Goal: Check status: Check status

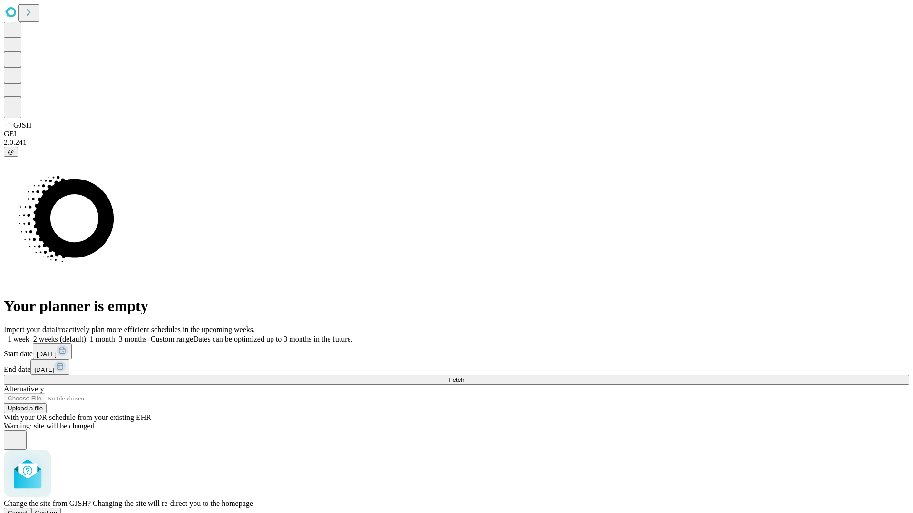
click at [58, 510] on span "Confirm" at bounding box center [46, 513] width 22 height 7
click at [115, 335] on label "1 month" at bounding box center [100, 339] width 29 height 8
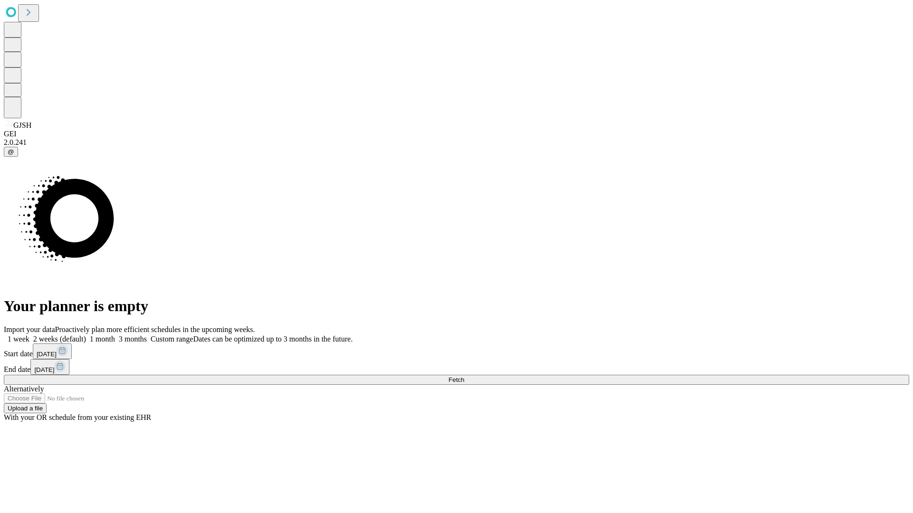
click at [464, 376] on span "Fetch" at bounding box center [456, 379] width 16 height 7
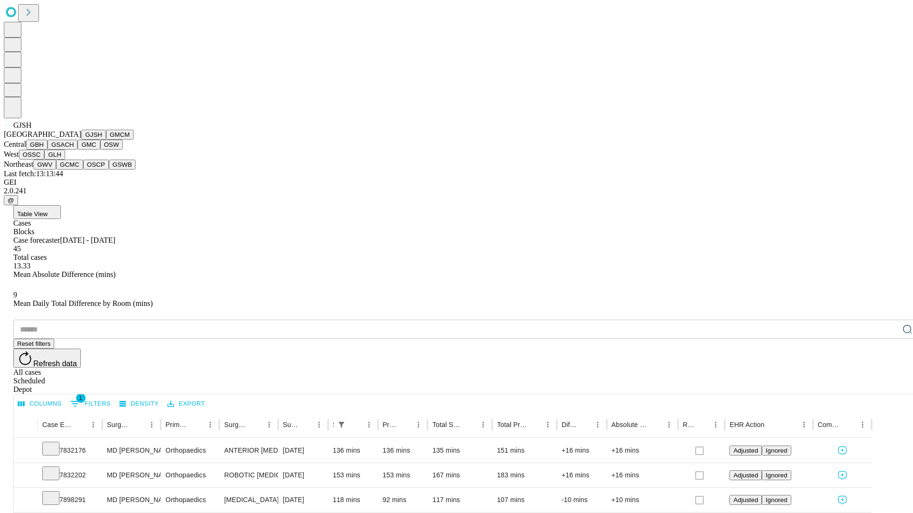
click at [106, 140] on button "GMCM" at bounding box center [120, 135] width 28 height 10
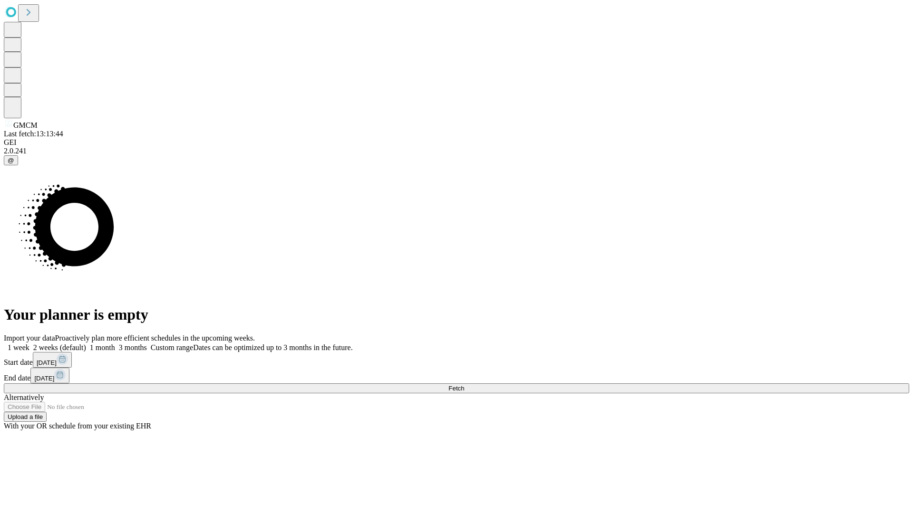
click at [115, 344] on label "1 month" at bounding box center [100, 348] width 29 height 8
click at [464, 385] on span "Fetch" at bounding box center [456, 388] width 16 height 7
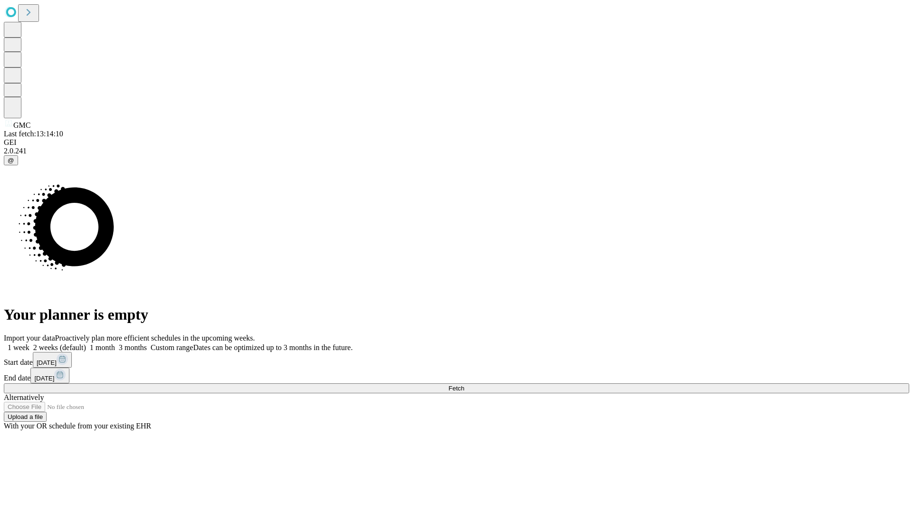
click at [464, 385] on span "Fetch" at bounding box center [456, 388] width 16 height 7
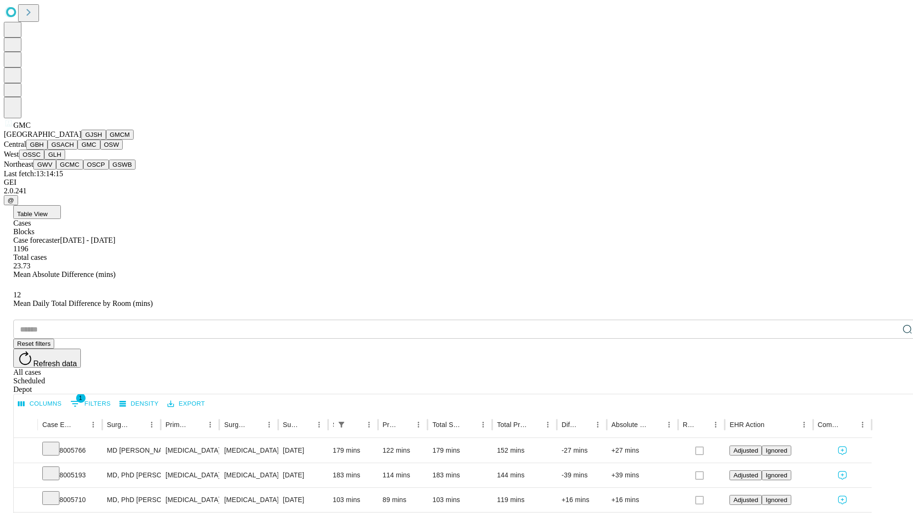
click at [100, 150] on button "OSW" at bounding box center [111, 145] width 23 height 10
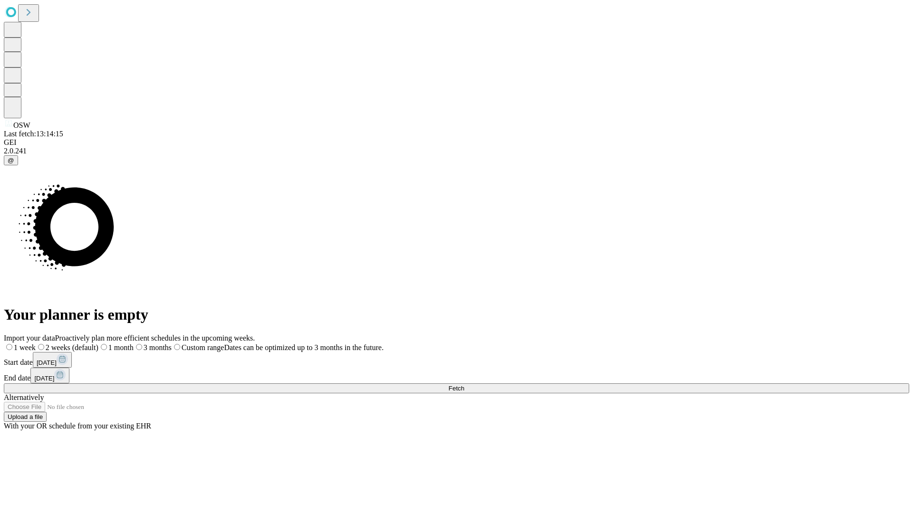
click at [134, 344] on label "1 month" at bounding box center [115, 348] width 35 height 8
click at [464, 385] on span "Fetch" at bounding box center [456, 388] width 16 height 7
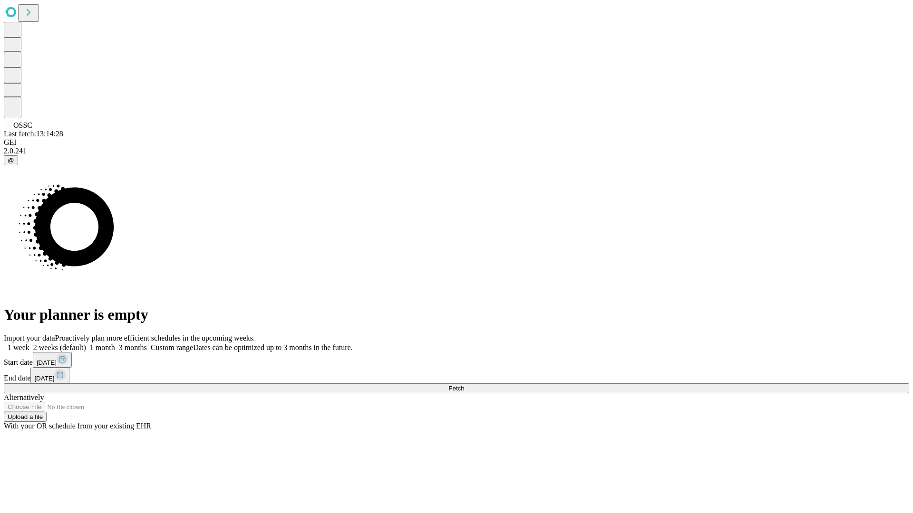
click at [464, 385] on span "Fetch" at bounding box center [456, 388] width 16 height 7
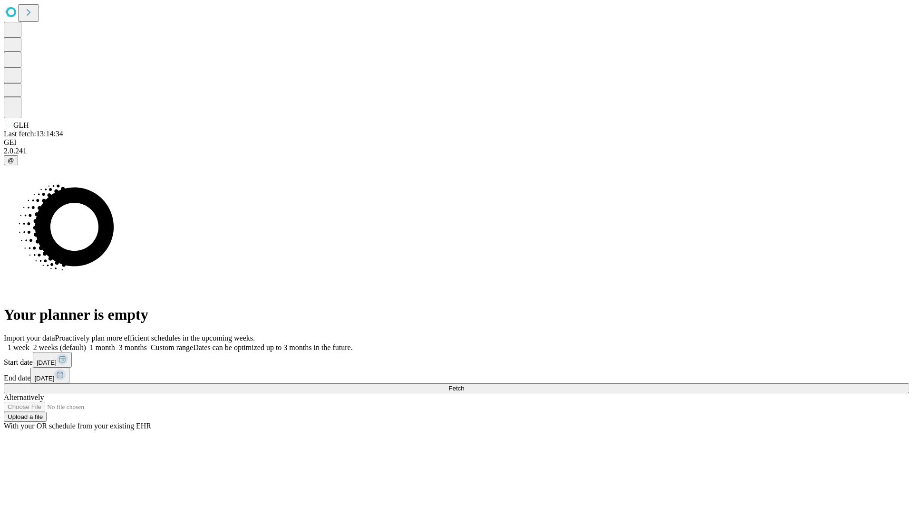
click at [115, 344] on label "1 month" at bounding box center [100, 348] width 29 height 8
click at [464, 385] on span "Fetch" at bounding box center [456, 388] width 16 height 7
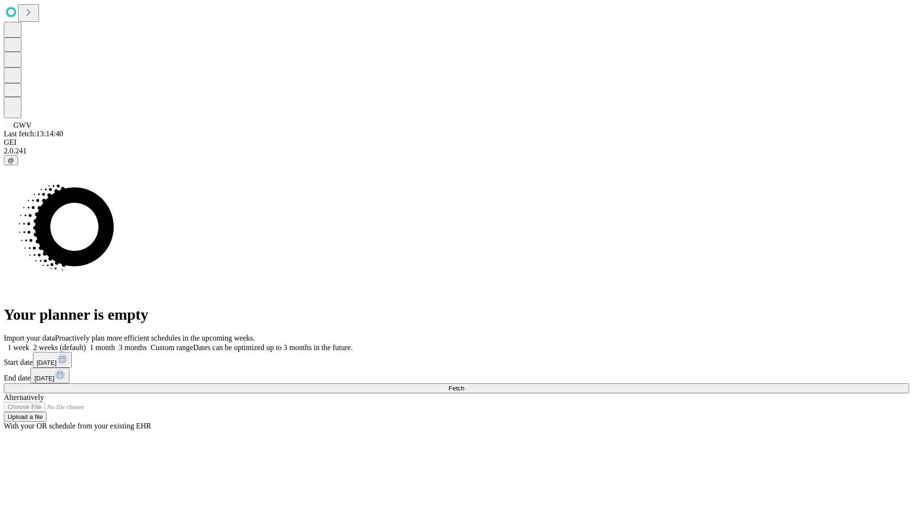
click at [115, 344] on label "1 month" at bounding box center [100, 348] width 29 height 8
click at [464, 385] on span "Fetch" at bounding box center [456, 388] width 16 height 7
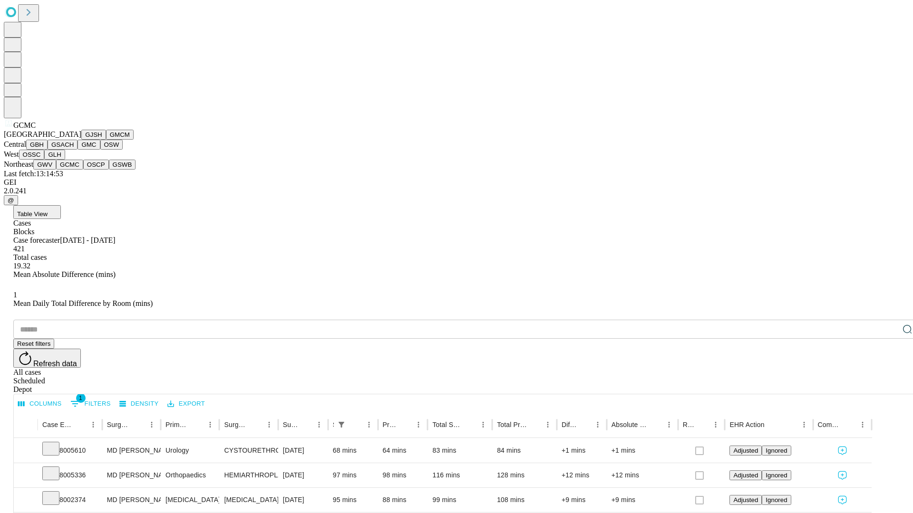
click at [83, 170] on button "OSCP" at bounding box center [96, 165] width 26 height 10
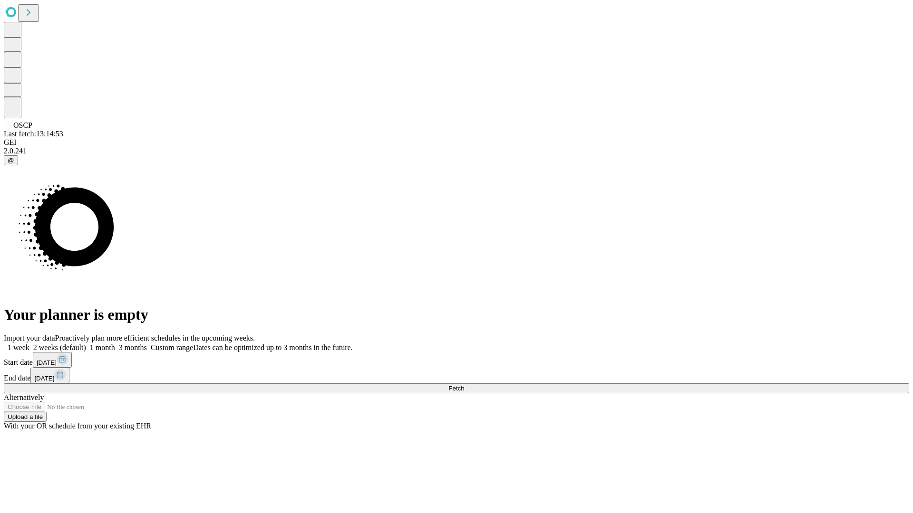
click at [115, 344] on label "1 month" at bounding box center [100, 348] width 29 height 8
click at [464, 385] on span "Fetch" at bounding box center [456, 388] width 16 height 7
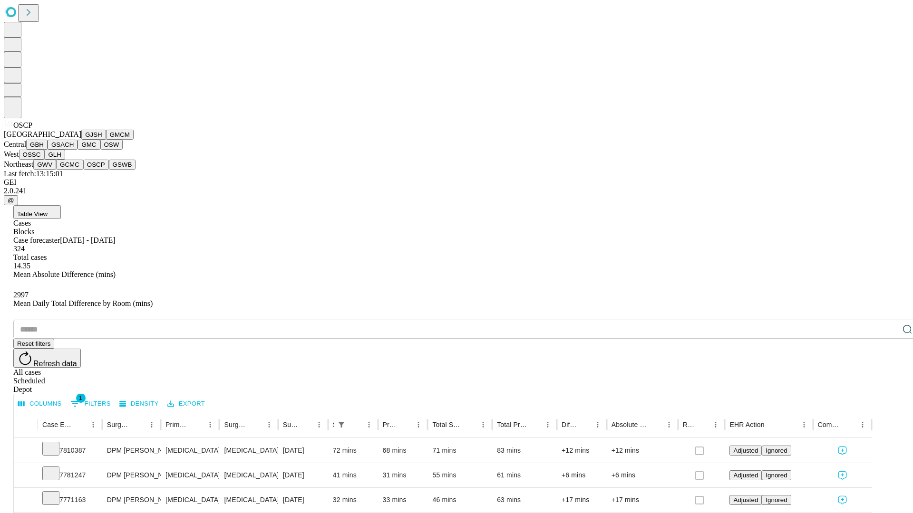
click at [109, 170] on button "GSWB" at bounding box center [122, 165] width 27 height 10
